Goal: Ask a question

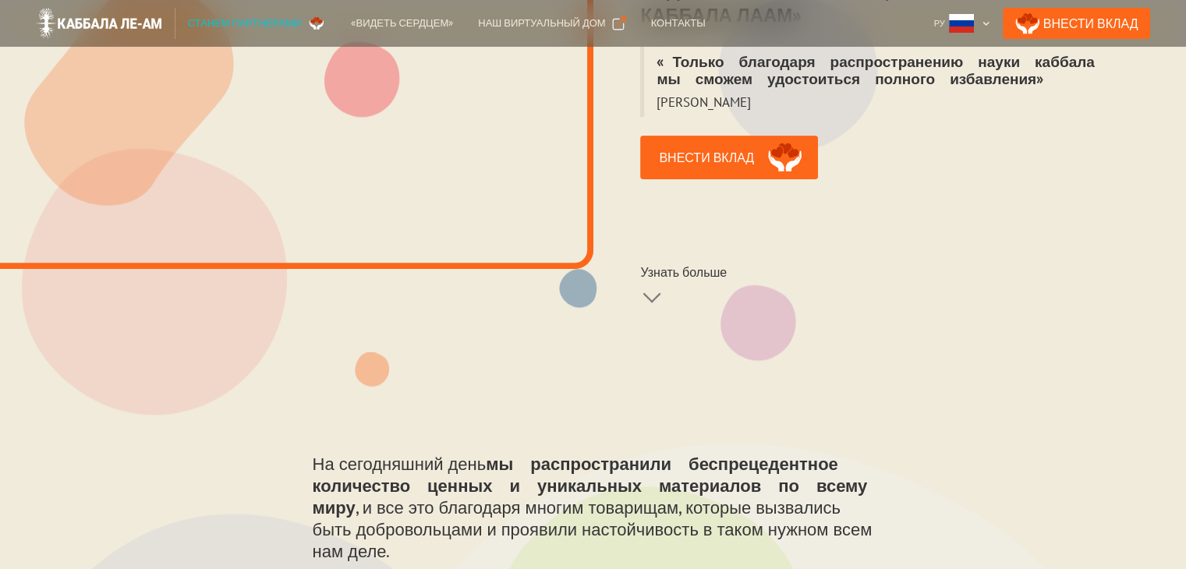
scroll to position [233, 0]
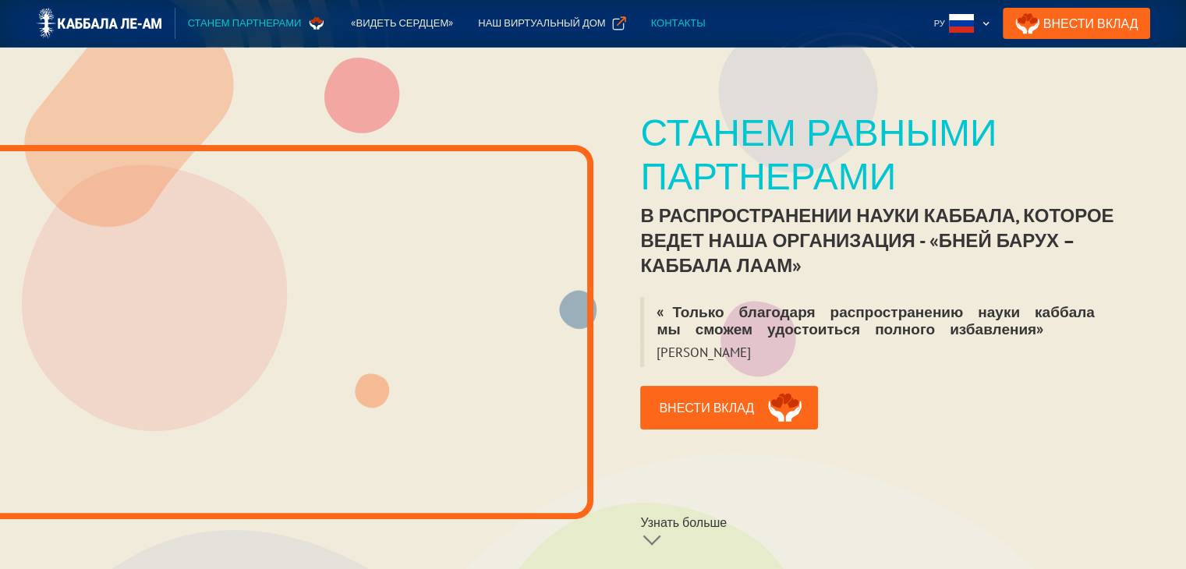
click at [651, 20] on div "Контакты" at bounding box center [678, 24] width 55 height 16
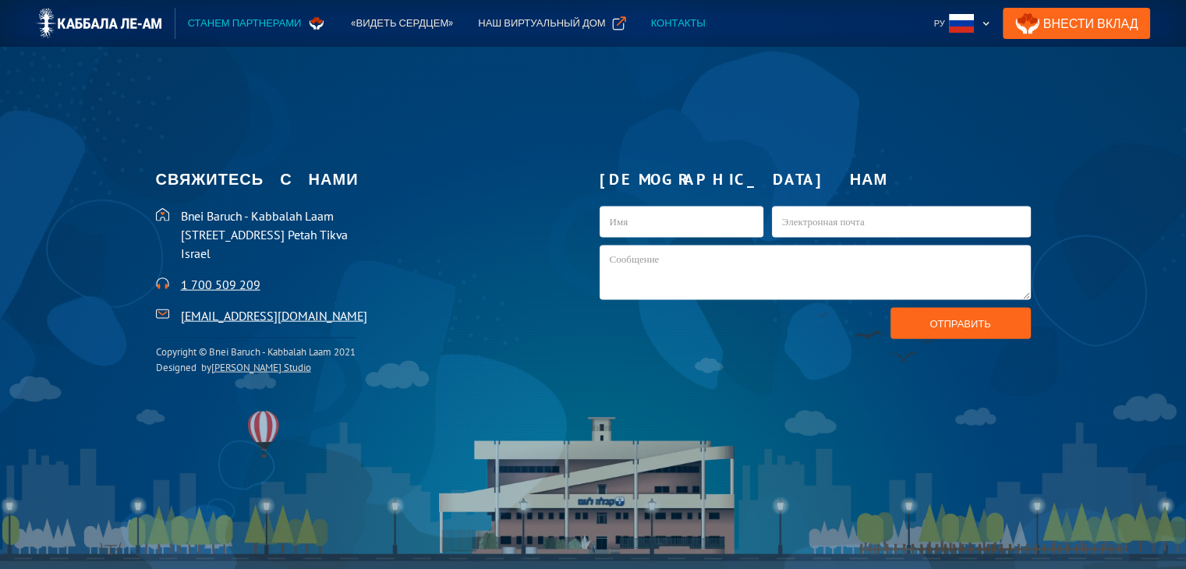
scroll to position [3394, 0]
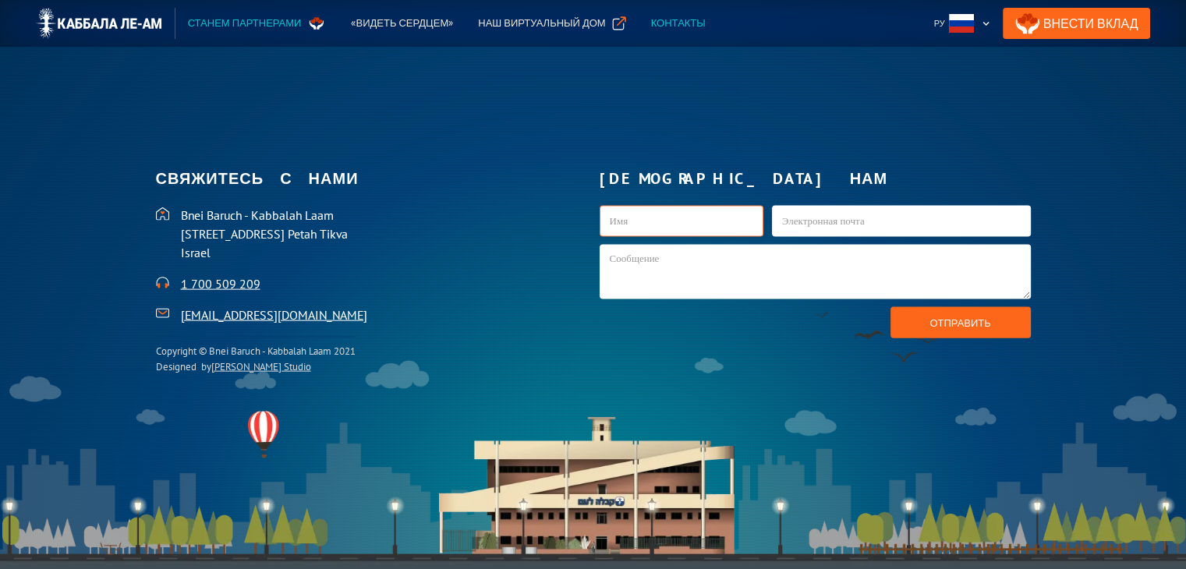
click at [624, 221] on input "kab1-Russian" at bounding box center [681, 221] width 164 height 31
type input ">"
click at [612, 212] on input "kab1-Russian" at bounding box center [681, 221] width 164 height 31
type input "[PERSON_NAME]"
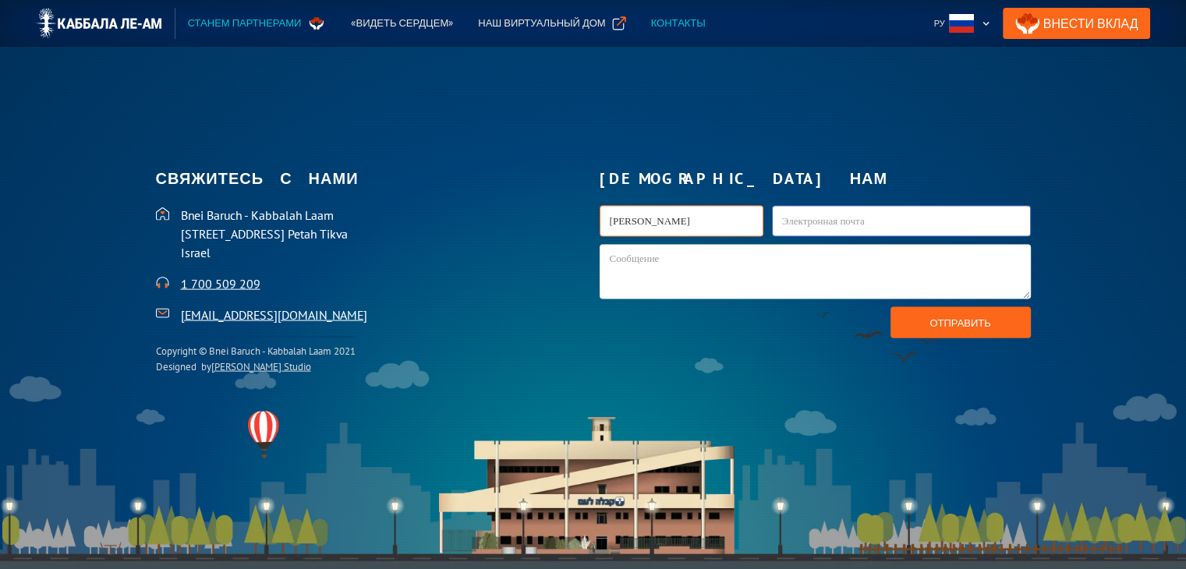
type input "[PERSON_NAME]"
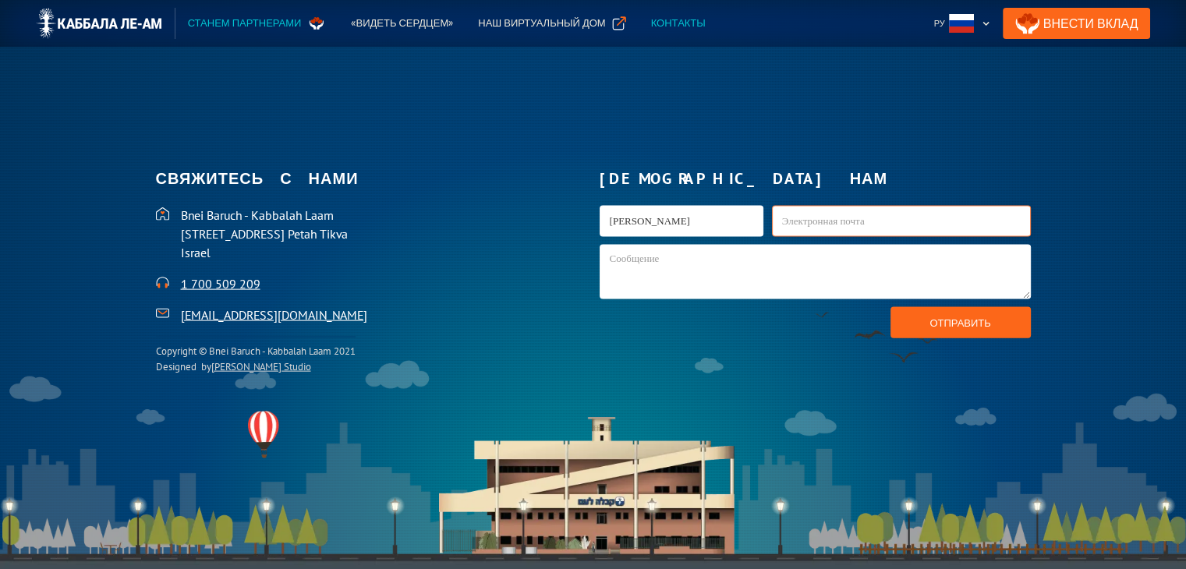
click at [774, 218] on input "kab1-Russian" at bounding box center [901, 221] width 259 height 31
click at [1020, 448] on footer "[DEMOGRAPHIC_DATA] с нами [DEMOGRAPHIC_DATA] Laam [STREET_ADDRESS] Petah Tikva …" at bounding box center [593, 332] width 1186 height 569
click at [773, 219] on input "kab1-Russian" at bounding box center [901, 221] width 259 height 31
type input "[EMAIL_ADDRESS][DOMAIN_NAME]"
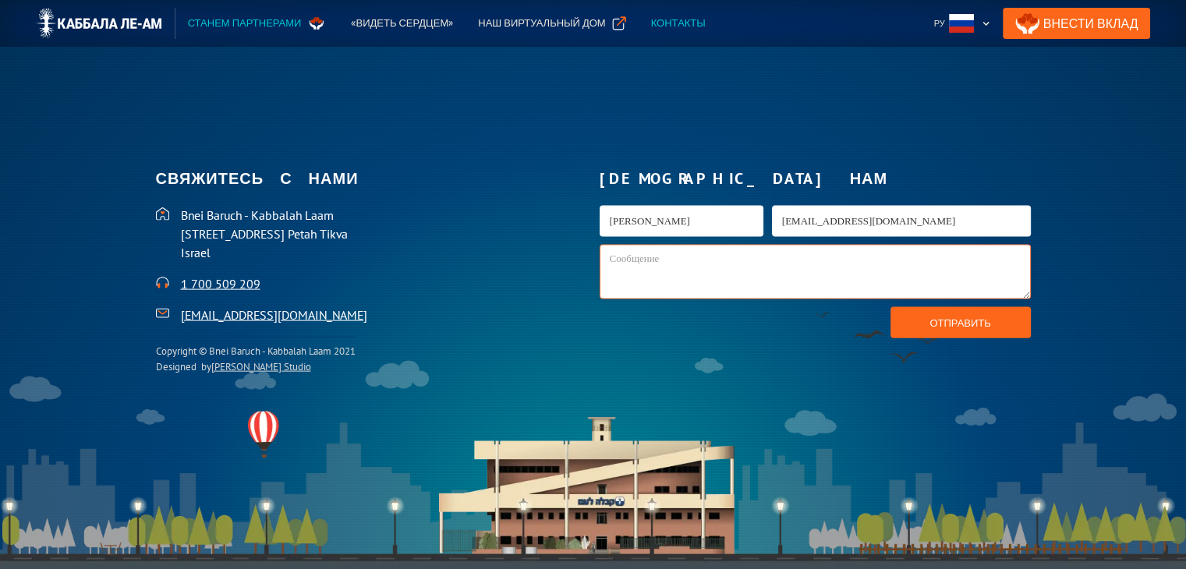
click at [612, 262] on textarea "kab1-Russian" at bounding box center [814, 272] width 431 height 55
type textarea "U"
click at [608, 263] on textarea "kab1-Russian" at bounding box center [814, 272] width 431 height 55
click at [606, 256] on textarea "Где можно оплатить арвут ежемесячно в шекелях.." at bounding box center [814, 272] width 431 height 55
type textarea "Здравствуйте! Где можно оплатить арвут ежемесячно в шекелях.."
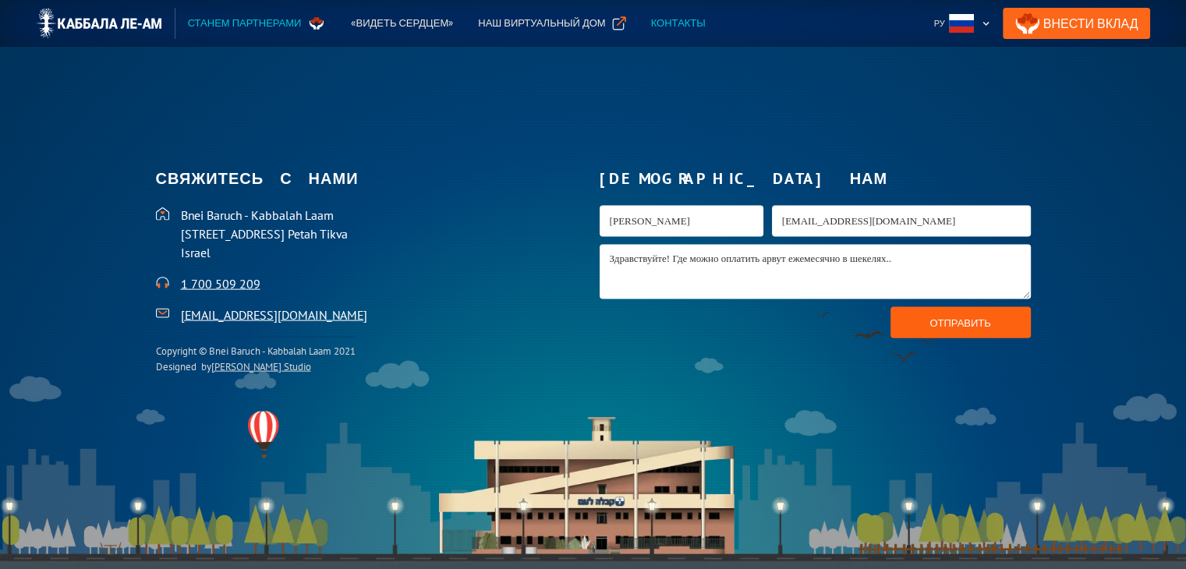
click at [960, 328] on input "Отправить" at bounding box center [960, 322] width 140 height 31
type input "Пожалуйста подождите..."
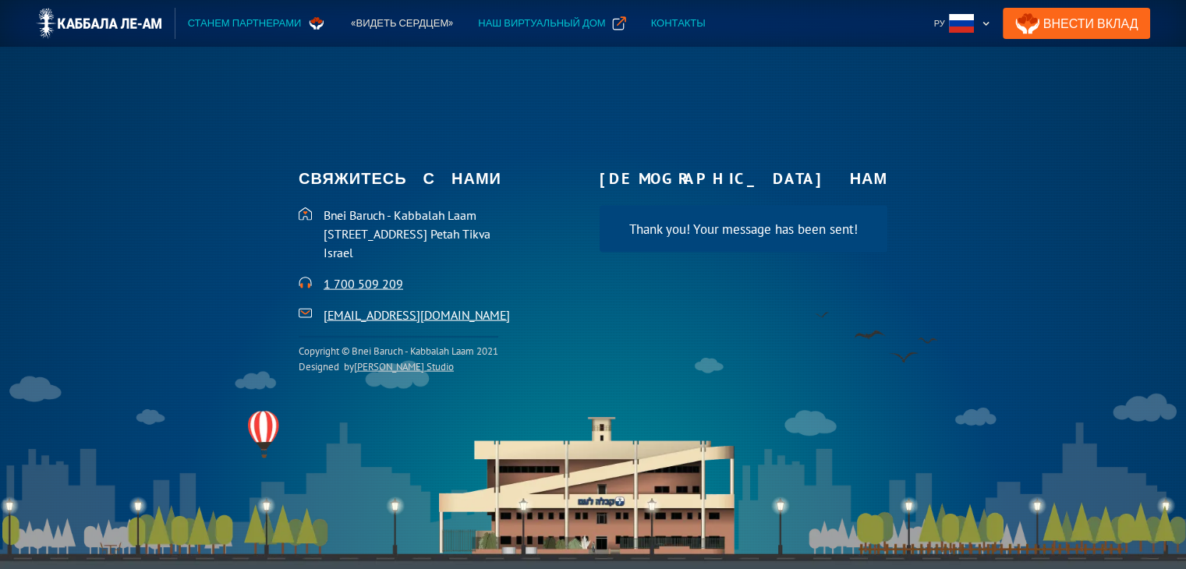
click at [550, 27] on div "Наш виртуальный дом" at bounding box center [541, 24] width 127 height 16
